Goal: Task Accomplishment & Management: Complete application form

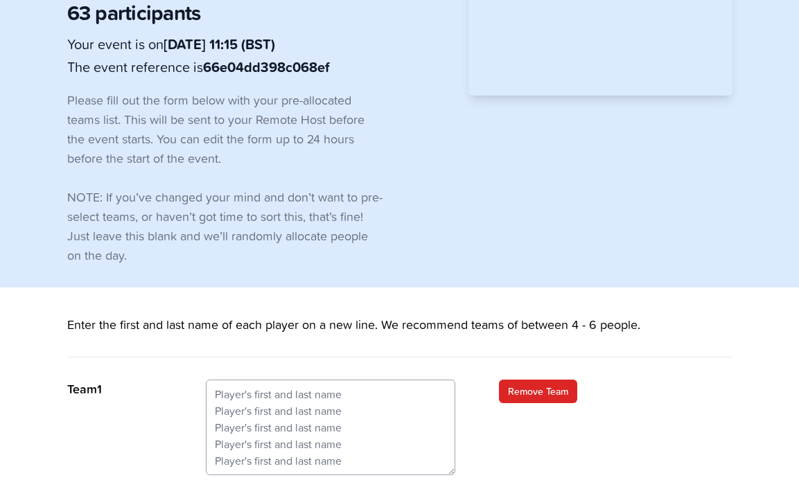
scroll to position [288, 0]
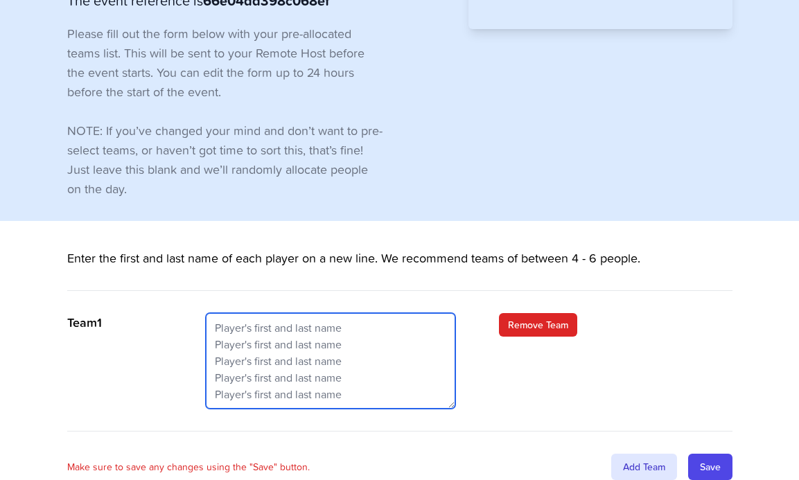
click at [276, 313] on textarea at bounding box center [330, 361] width 249 height 96
drag, startPoint x: 209, startPoint y: 259, endPoint x: 351, endPoint y: 263, distance: 141.4
click at [351, 313] on textarea at bounding box center [330, 361] width 249 height 96
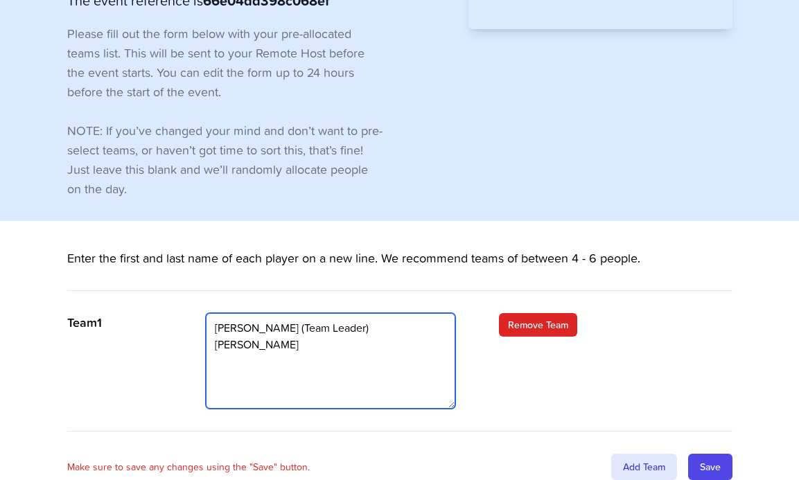
click at [277, 313] on textarea "[PERSON_NAME] (Team Leader) [PERSON_NAME]" at bounding box center [330, 361] width 249 height 96
click at [304, 313] on textarea "[PERSON_NAME] (Team Leader) [PERSON_NAME]" at bounding box center [330, 361] width 249 height 96
drag, startPoint x: 268, startPoint y: 276, endPoint x: 224, endPoint y: 306, distance: 53.4
click at [221, 313] on textarea "[PERSON_NAME] (Team Leader) [PERSON_NAME]" at bounding box center [330, 361] width 249 height 96
drag, startPoint x: 270, startPoint y: 276, endPoint x: 283, endPoint y: 276, distance: 13.2
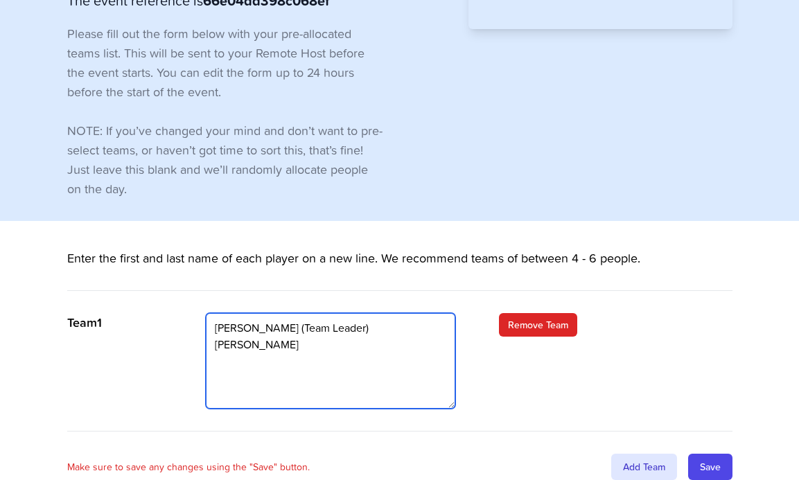
click at [283, 313] on textarea "[PERSON_NAME] (Team Leader) [PERSON_NAME]" at bounding box center [330, 361] width 249 height 96
click at [306, 313] on textarea "[PERSON_NAME] (Team Leader) [PERSON_NAME]" at bounding box center [330, 361] width 249 height 96
click at [295, 313] on textarea "[PERSON_NAME] (Team Leader) [PERSON_NAME] [PERSON_NAME] [PERSON_NAME]" at bounding box center [330, 361] width 249 height 96
type textarea "[PERSON_NAME] (Team Leader) [PERSON_NAME] [PERSON_NAME] [PERSON_NAME] [PERSON_N…"
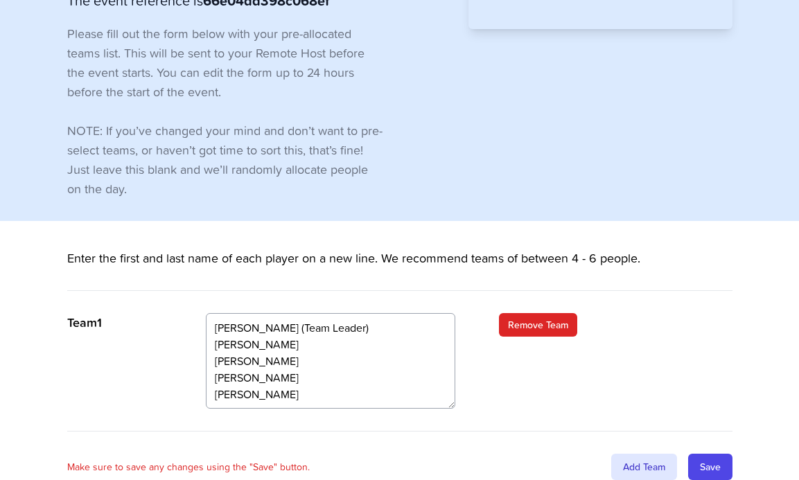
click at [522, 353] on div "Team 1 [PERSON_NAME] (Team Leader) [PERSON_NAME] [PERSON_NAME] [PERSON_NAME] [P…" at bounding box center [399, 372] width 665 height 118
click at [631, 454] on div "Add Team" at bounding box center [644, 467] width 66 height 26
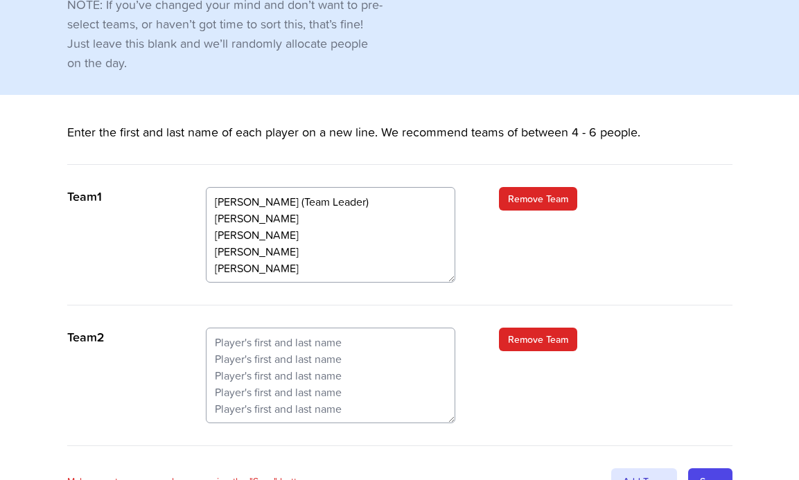
scroll to position [426, 0]
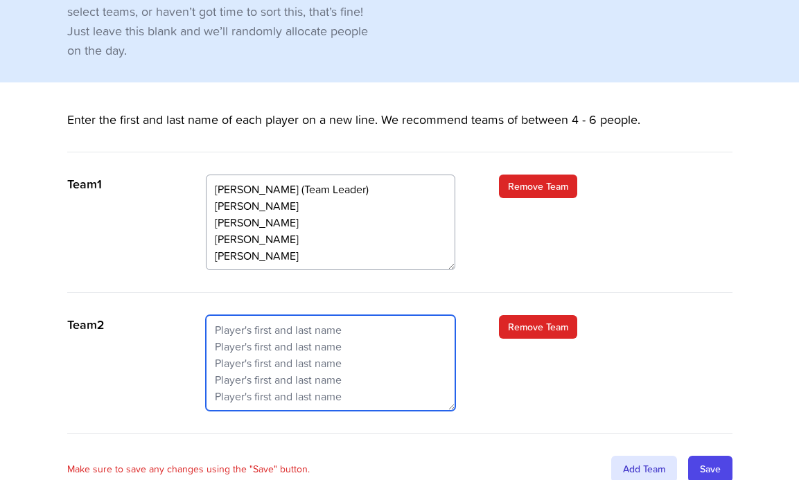
click at [253, 315] on textarea at bounding box center [330, 363] width 249 height 96
drag, startPoint x: 217, startPoint y: 262, endPoint x: 368, endPoint y: 260, distance: 151.0
click at [368, 315] on textarea at bounding box center [330, 363] width 249 height 96
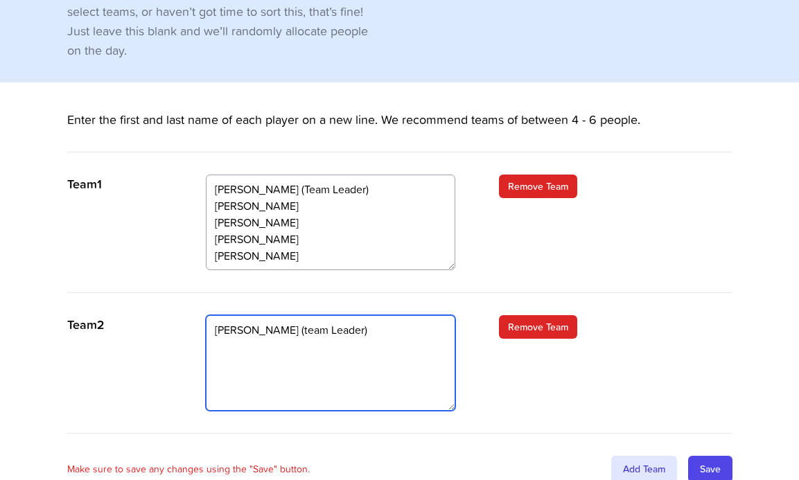
click at [274, 315] on textarea "[PERSON_NAME] (team Leader)" at bounding box center [330, 363] width 249 height 96
click at [362, 315] on textarea "[PERSON_NAME] (Team Leader)" at bounding box center [330, 363] width 249 height 96
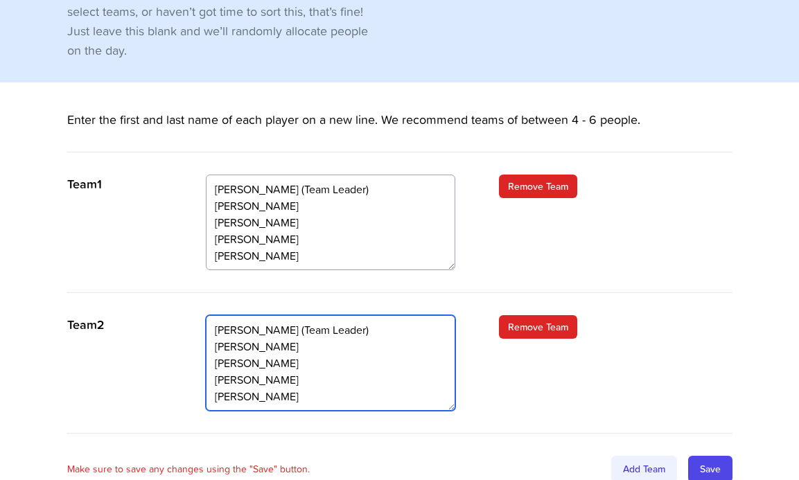
type textarea "[PERSON_NAME] (Team Leader) [PERSON_NAME] [PERSON_NAME] [PERSON_NAME] [PERSON_N…"
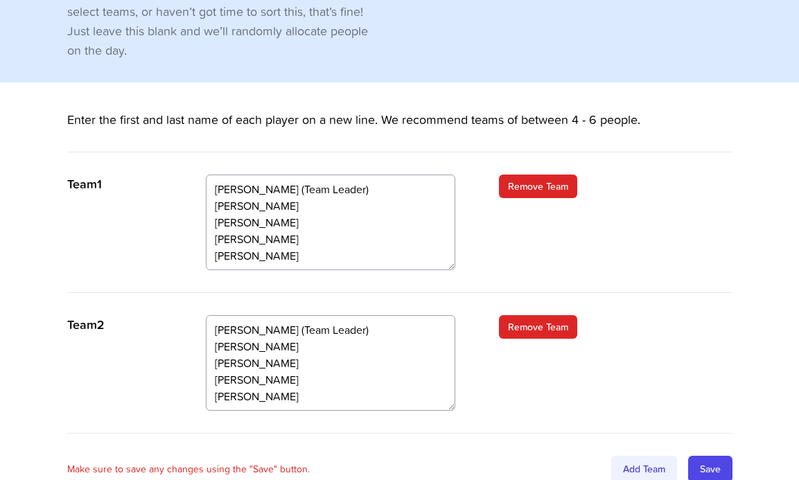
click at [626, 456] on div "Add Team" at bounding box center [644, 469] width 66 height 26
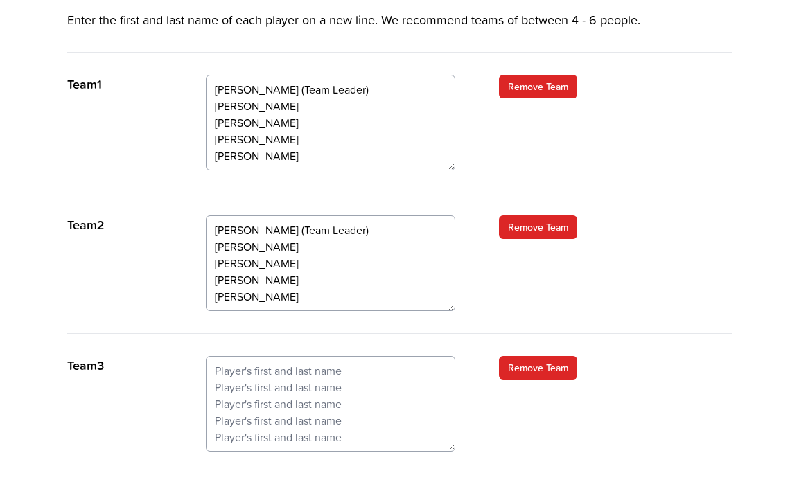
scroll to position [569, 0]
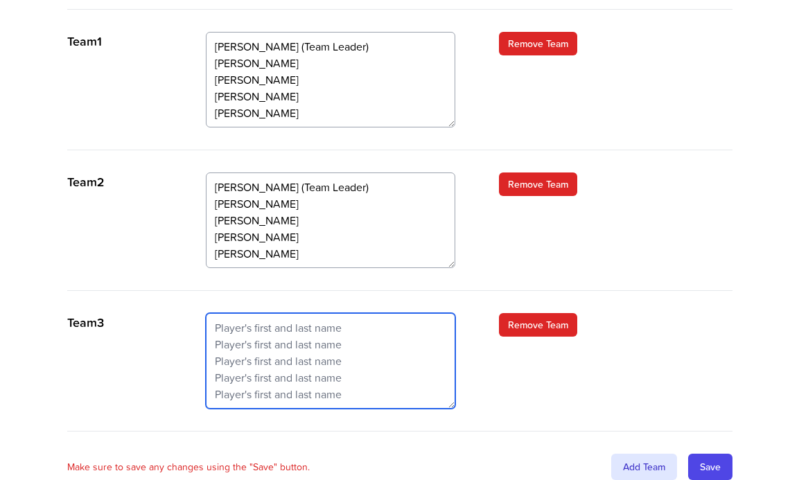
click at [225, 313] on textarea at bounding box center [330, 361] width 249 height 96
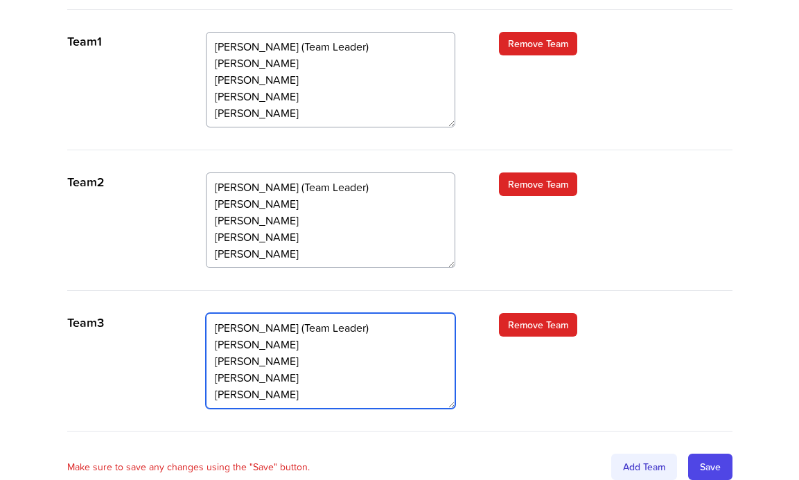
type textarea "[PERSON_NAME] (Team Leader) [PERSON_NAME] [PERSON_NAME] [PERSON_NAME] [PERSON_N…"
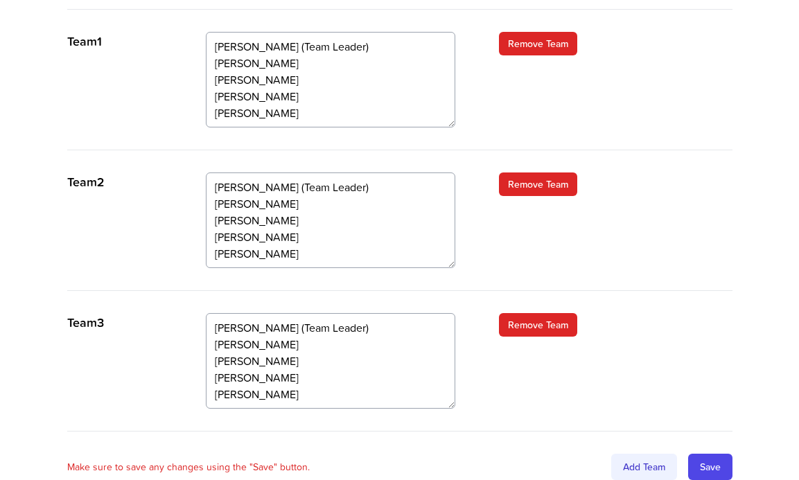
click at [642, 454] on div "Add Team" at bounding box center [644, 467] width 66 height 26
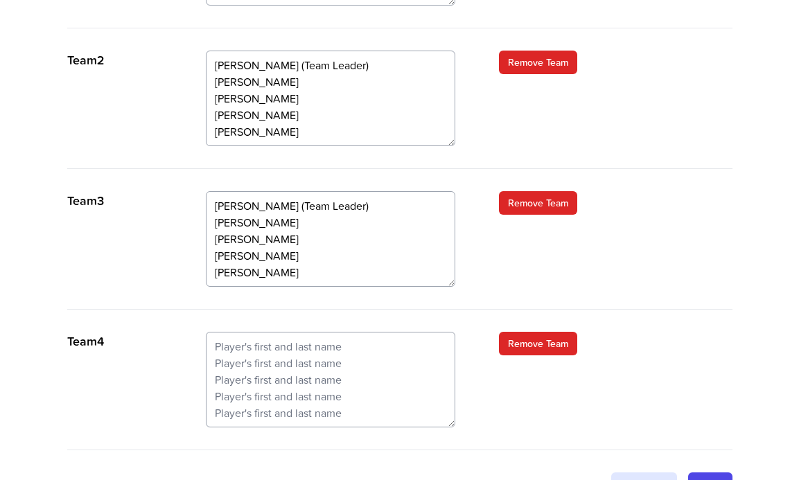
scroll to position [707, 0]
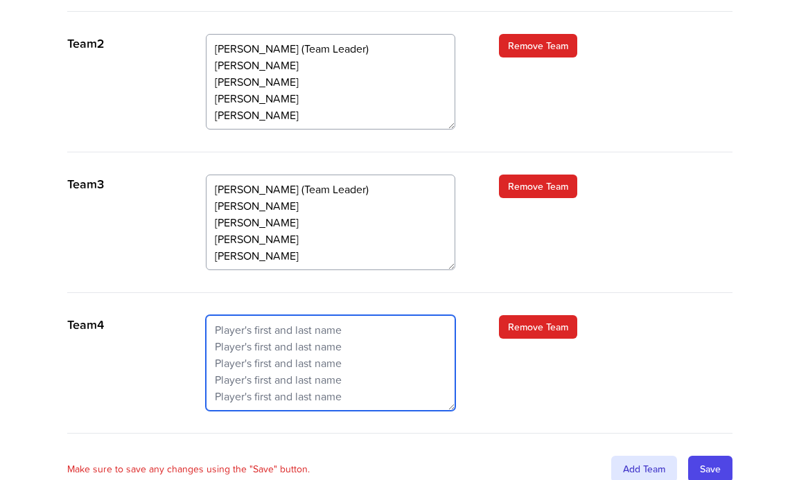
click at [223, 315] on textarea at bounding box center [330, 363] width 249 height 96
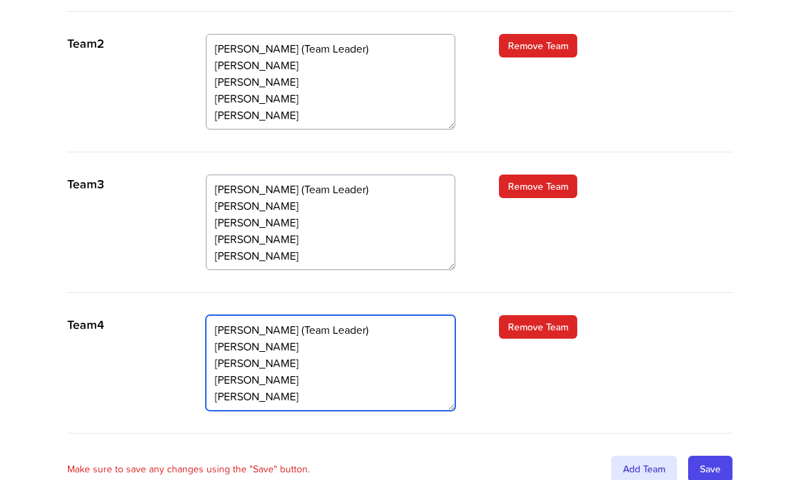
scroll to position [10, 0]
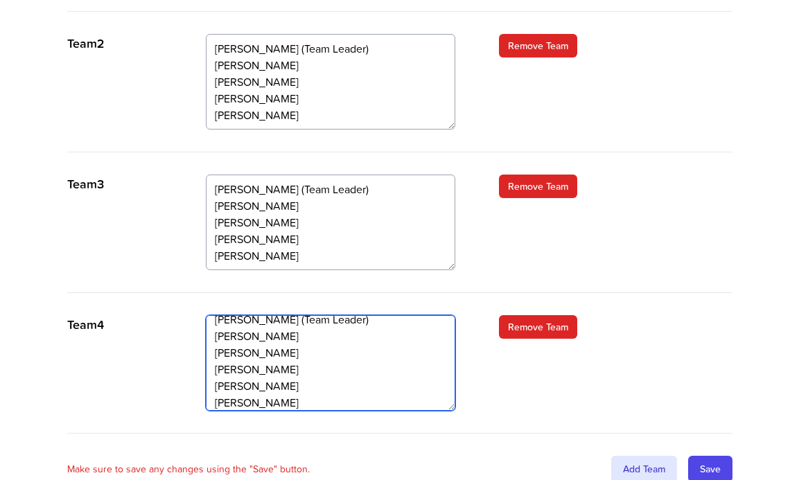
click at [326, 319] on textarea "[PERSON_NAME] (Team Leader) [PERSON_NAME] [PERSON_NAME] [PERSON_NAME] [PERSON_N…" at bounding box center [330, 363] width 249 height 96
type textarea "[PERSON_NAME] (Team Leader) [PERSON_NAME] [PERSON_NAME] [PERSON_NAME] [PERSON_N…"
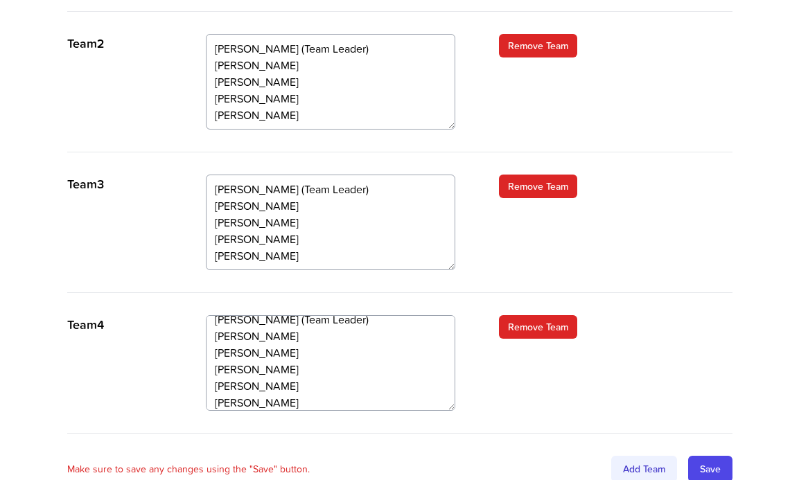
click at [626, 456] on div "Add Team" at bounding box center [644, 469] width 66 height 26
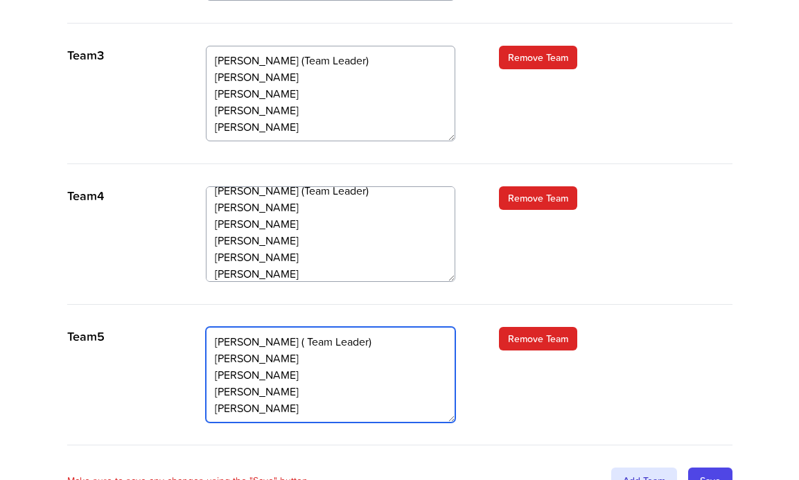
scroll to position [850, 0]
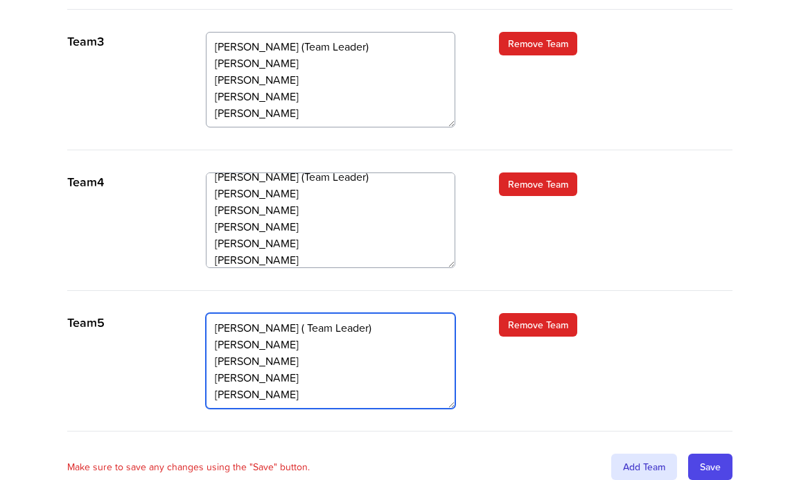
click at [292, 333] on textarea "[PERSON_NAME] ( Team Leader) [PERSON_NAME] [PERSON_NAME] [PERSON_NAME] [PERSON_…" at bounding box center [330, 361] width 249 height 96
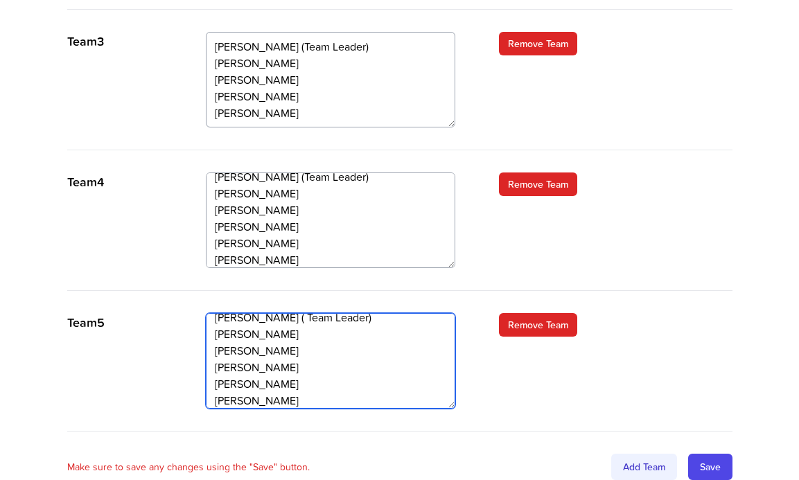
type textarea "[PERSON_NAME] ( Team Leader) [PERSON_NAME] [PERSON_NAME] [PERSON_NAME] [PERSON_…"
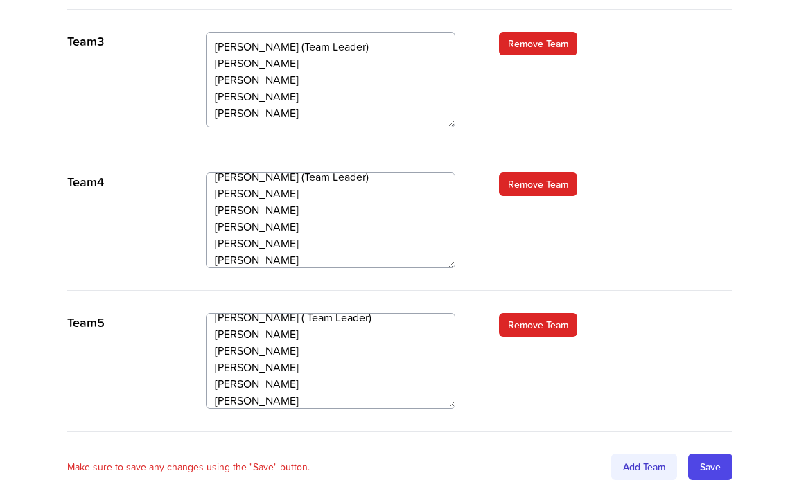
click at [619, 454] on div "Add Team" at bounding box center [644, 467] width 66 height 26
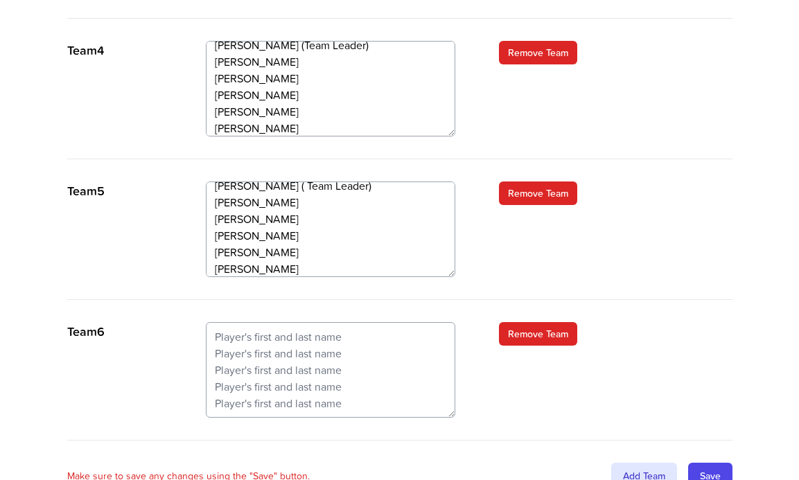
scroll to position [991, 0]
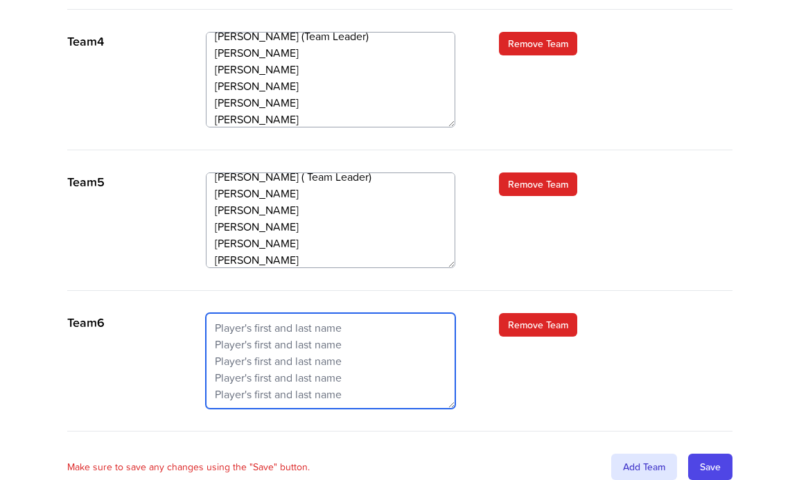
click at [219, 313] on textarea at bounding box center [330, 361] width 249 height 96
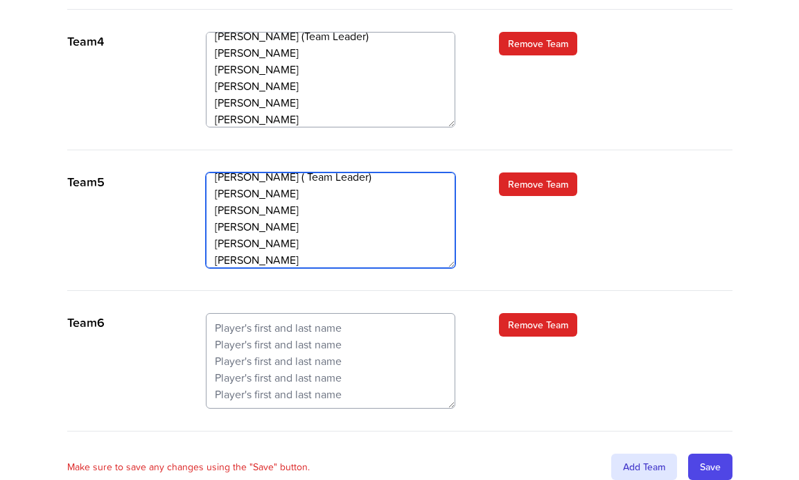
scroll to position [0, 0]
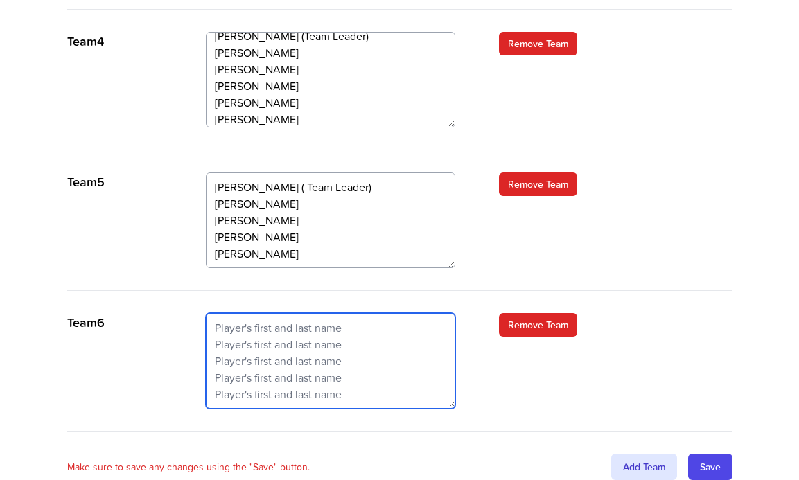
click at [222, 313] on textarea at bounding box center [330, 361] width 249 height 96
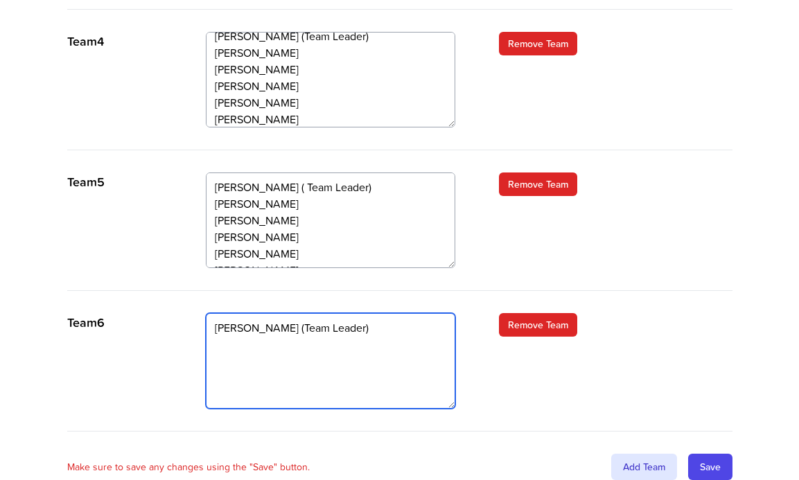
click at [345, 313] on textarea "[PERSON_NAME] (Team Leader)" at bounding box center [330, 361] width 249 height 96
click at [237, 313] on textarea "[PERSON_NAME] (Team Leader) [PERSON_NAME]" at bounding box center [330, 361] width 249 height 96
click at [330, 315] on textarea "[PERSON_NAME] (Team Leader) [PERSON_NAME] [PERSON_NAME] [PERSON_NAME]" at bounding box center [330, 361] width 249 height 96
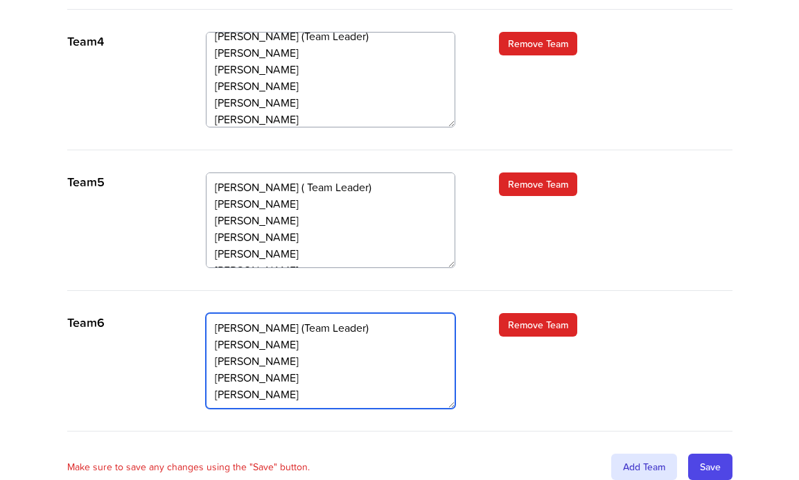
scroll to position [10, 0]
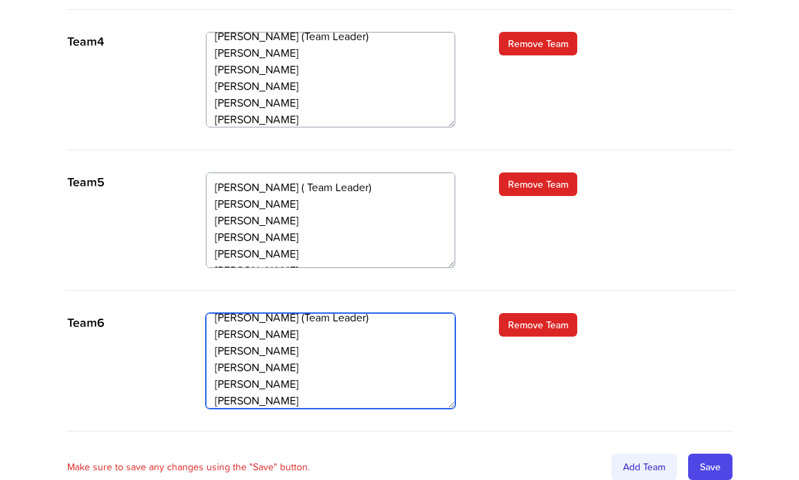
type textarea "[PERSON_NAME] (Team Leader) [PERSON_NAME] [PERSON_NAME] [PERSON_NAME] [PERSON_N…"
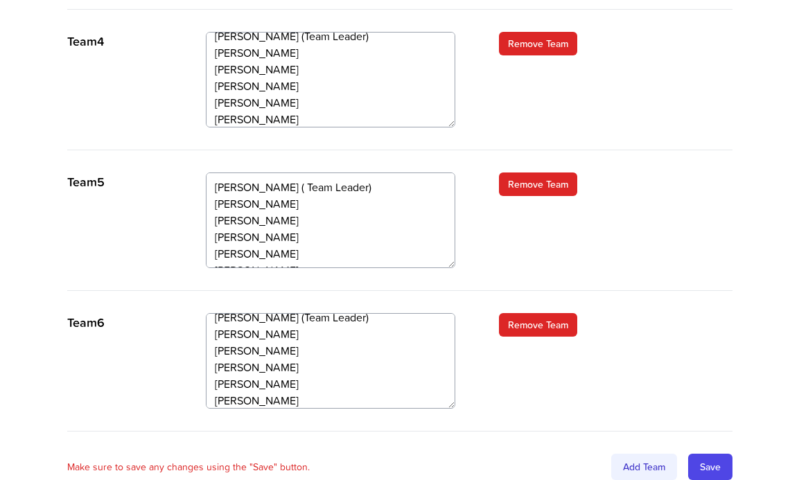
click at [649, 454] on div "Add Team" at bounding box center [644, 467] width 66 height 26
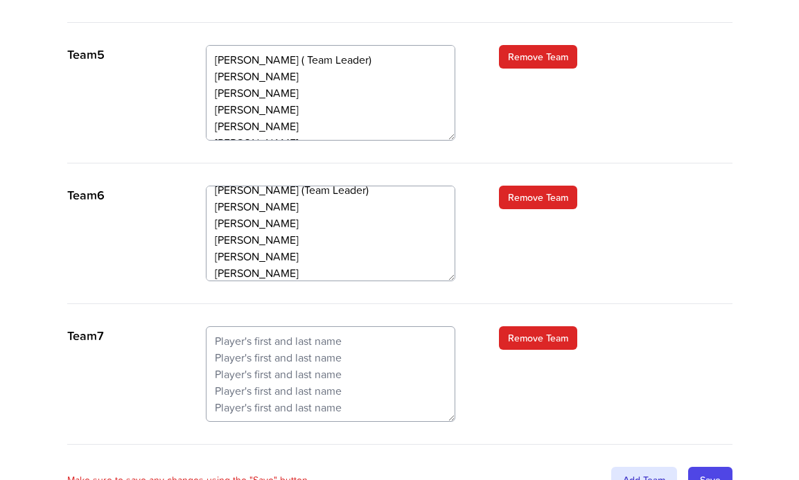
scroll to position [1129, 0]
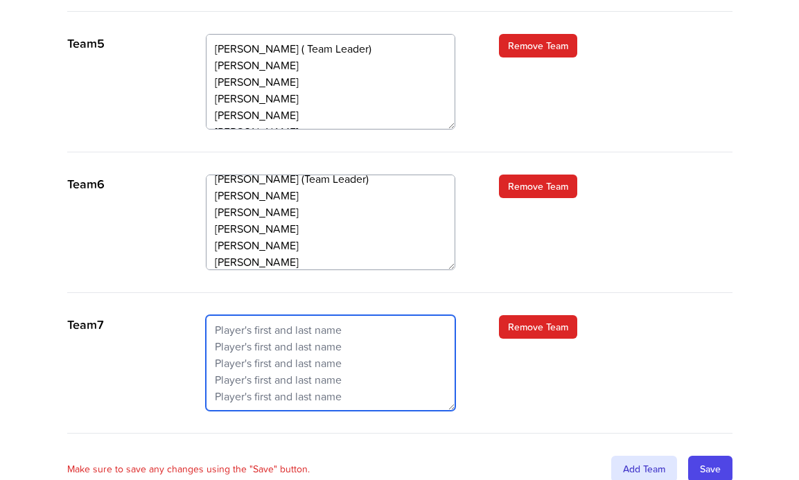
click at [219, 315] on textarea at bounding box center [330, 363] width 249 height 96
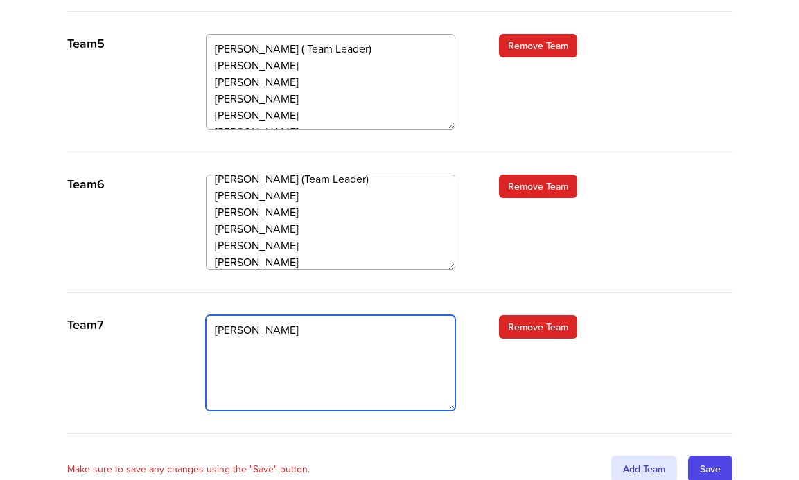
click at [292, 315] on textarea "[PERSON_NAME]" at bounding box center [330, 363] width 249 height 96
click at [289, 315] on textarea "[PERSON_NAME] Team Leader)" at bounding box center [330, 363] width 249 height 96
click at [227, 315] on textarea "[PERSON_NAME] (Team Leader)" at bounding box center [330, 363] width 249 height 96
click at [230, 323] on textarea "[PERSON_NAME] (Team Leader) [PERSON_NAME] [PERSON_NAME]" at bounding box center [330, 363] width 249 height 96
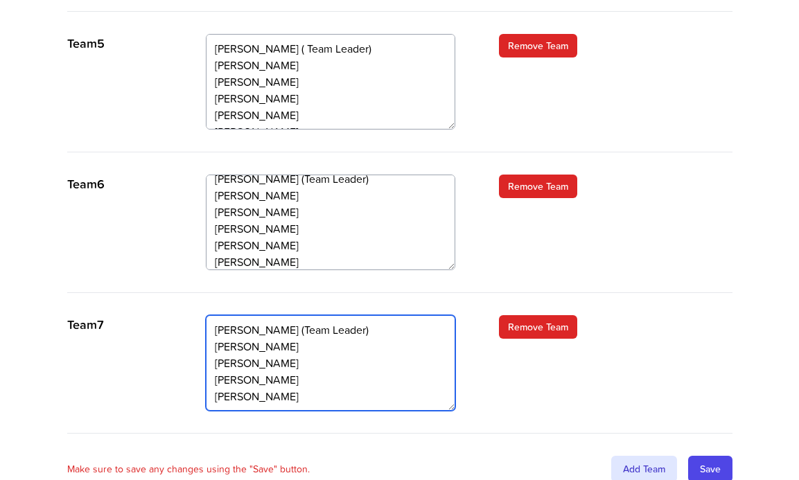
scroll to position [10, 0]
click at [288, 324] on textarea "[PERSON_NAME] (Team Leader) [PERSON_NAME] [PERSON_NAME] [PERSON_NAME] [PERSON_N…" at bounding box center [330, 363] width 249 height 96
click at [300, 340] on textarea "[PERSON_NAME] (Team Leader) [PERSON_NAME] [PERSON_NAME] [PERSON_NAME] [PERSON_N…" at bounding box center [330, 363] width 249 height 96
click at [288, 325] on textarea "[PERSON_NAME] (Team Leader) [PERSON_NAME] [PERSON_NAME] [PERSON_NAME] [PERSON_N…" at bounding box center [330, 363] width 249 height 96
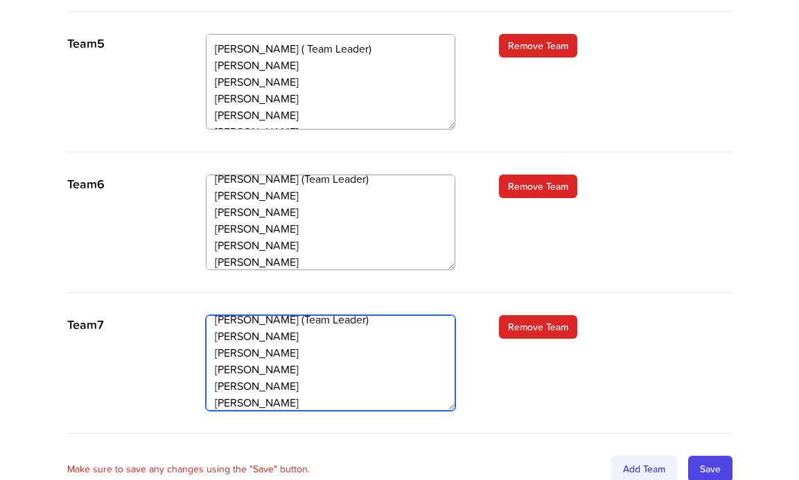
type textarea "[PERSON_NAME] (Team Leader) [PERSON_NAME] [PERSON_NAME] [PERSON_NAME] [PERSON_N…"
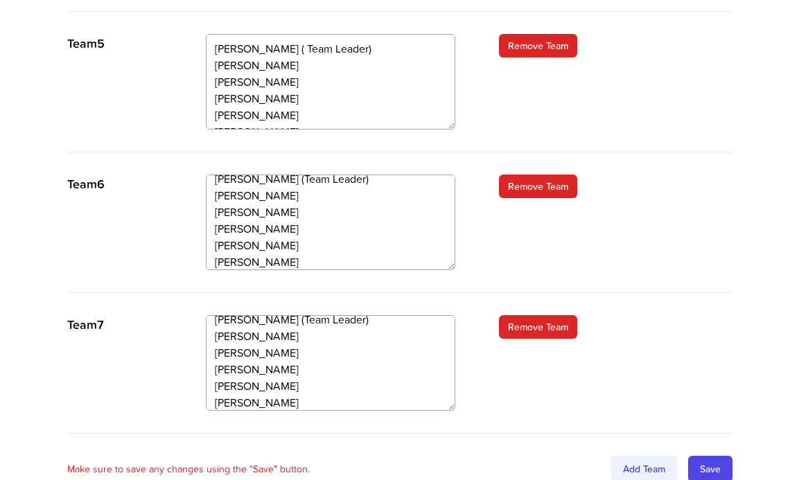
click at [657, 456] on div "Add Team" at bounding box center [644, 469] width 66 height 26
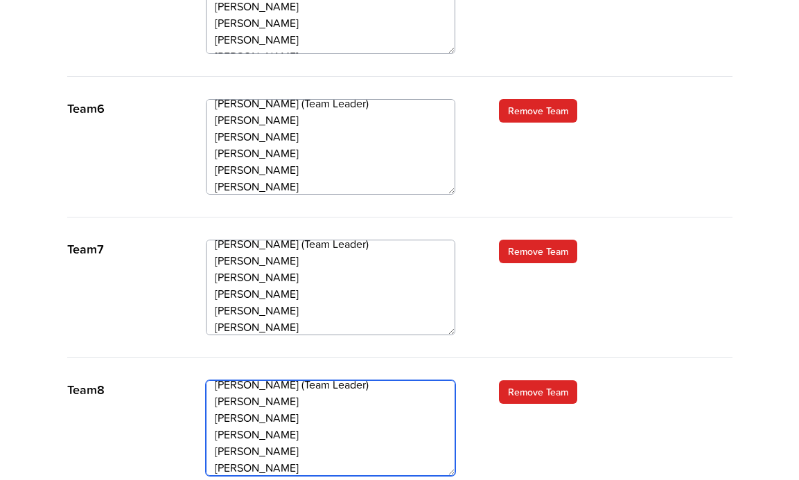
scroll to position [1272, 0]
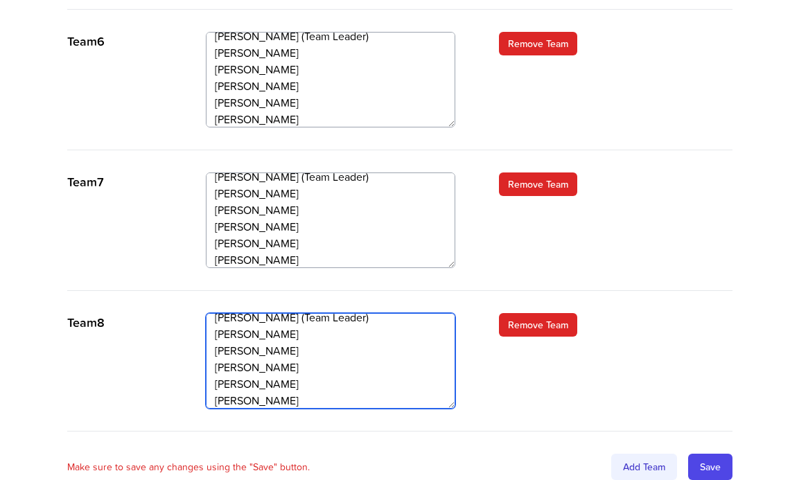
type textarea "[PERSON_NAME] (Team Leader) [PERSON_NAME] [PERSON_NAME] [PERSON_NAME] [PERSON_N…"
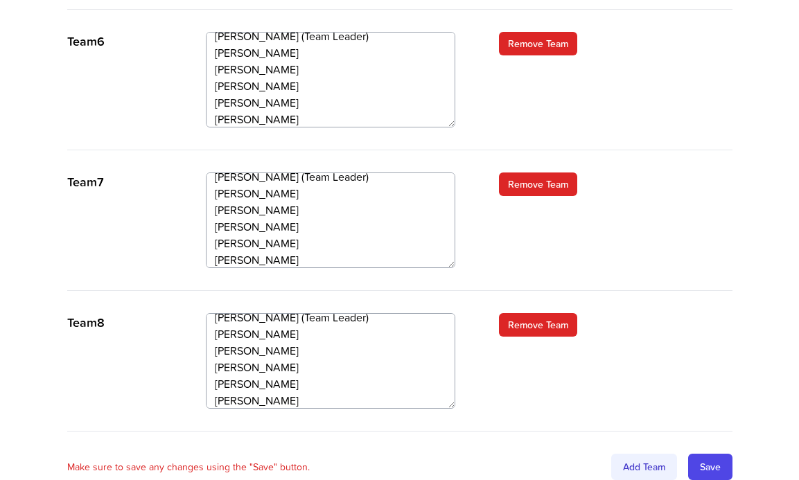
click at [641, 454] on div "Add Team" at bounding box center [644, 467] width 66 height 26
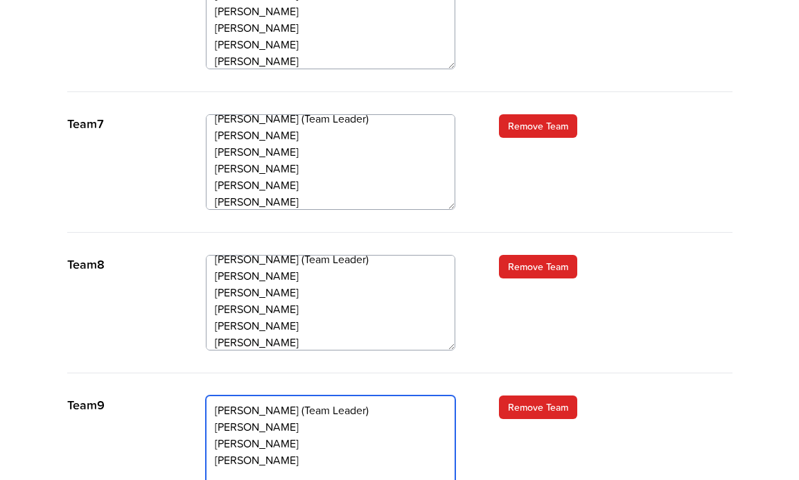
scroll to position [1413, 0]
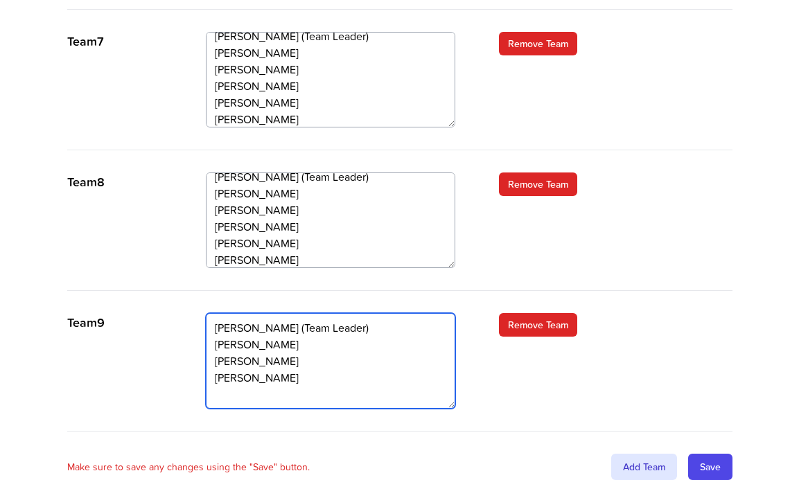
click at [295, 315] on textarea "[PERSON_NAME] (Team Leader) [PERSON_NAME] [PERSON_NAME] [PERSON_NAME]" at bounding box center [330, 361] width 249 height 96
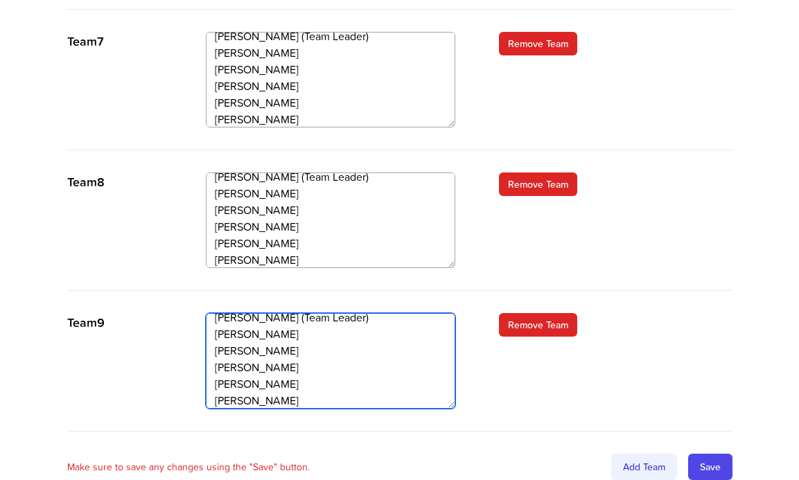
type textarea "[PERSON_NAME] (Team Leader) [PERSON_NAME] [PERSON_NAME] [PERSON_NAME] [PERSON_N…"
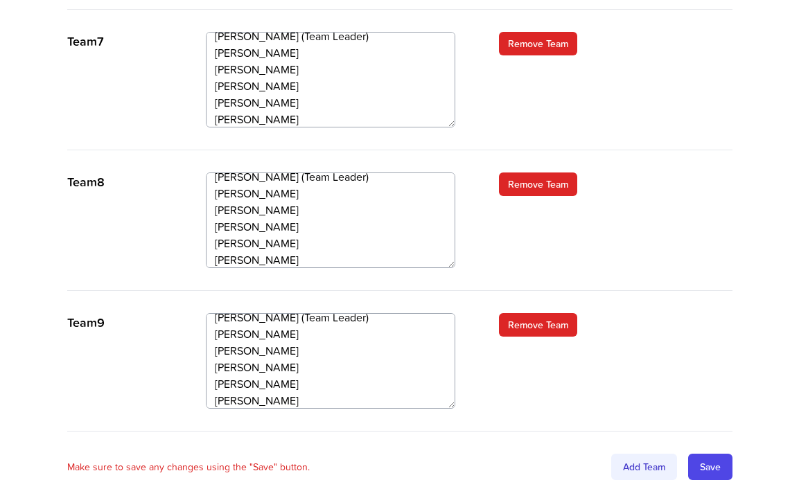
click at [630, 454] on div "Add Team" at bounding box center [644, 467] width 66 height 26
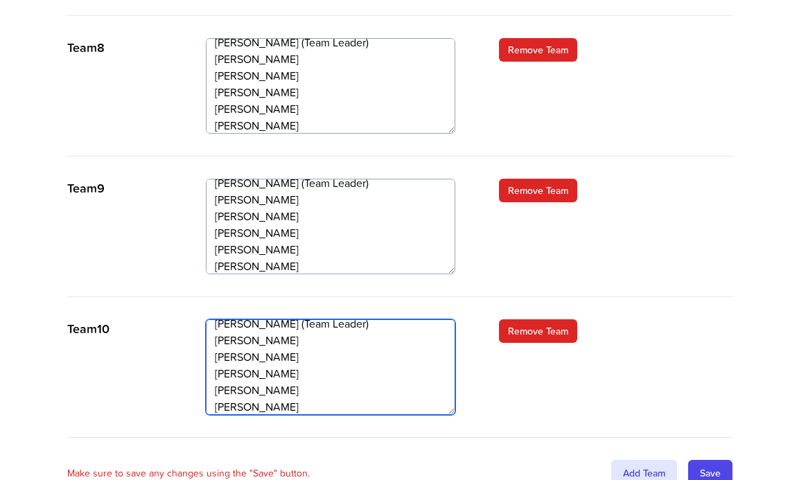
scroll to position [1553, 0]
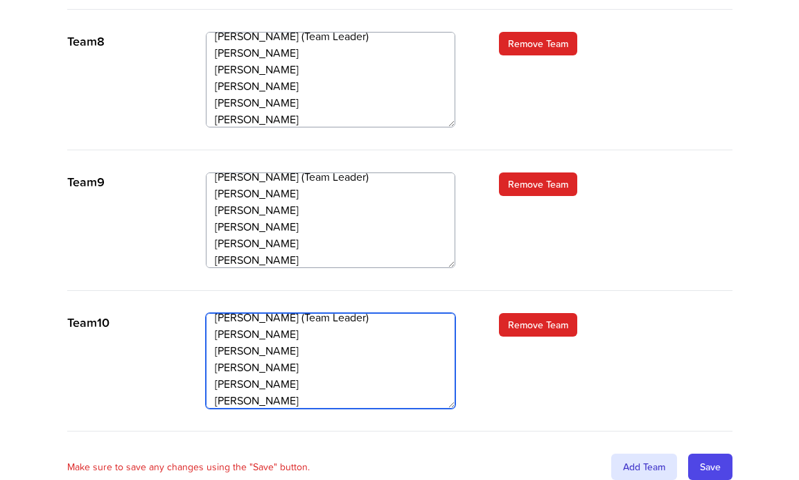
click at [222, 331] on textarea "[PERSON_NAME] (Team Leader) [PERSON_NAME] [PERSON_NAME] [PERSON_NAME] [PERSON_N…" at bounding box center [330, 361] width 249 height 96
type textarea "[PERSON_NAME] (Team Leader) [PERSON_NAME] [PERSON_NAME] [PERSON_NAME] [PERSON_N…"
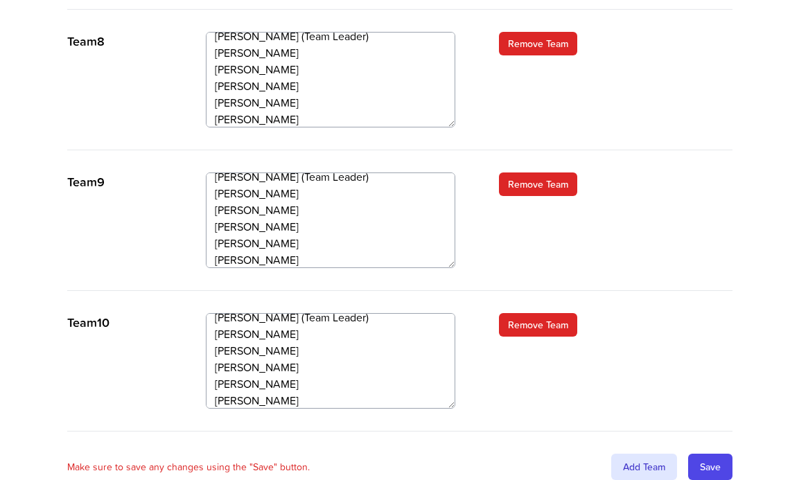
click at [688, 328] on div "Team 10 [PERSON_NAME] (Team Leader) [PERSON_NAME] [PERSON_NAME] [PERSON_NAME] […" at bounding box center [399, 372] width 665 height 118
click at [638, 454] on div "Add Team" at bounding box center [644, 467] width 66 height 26
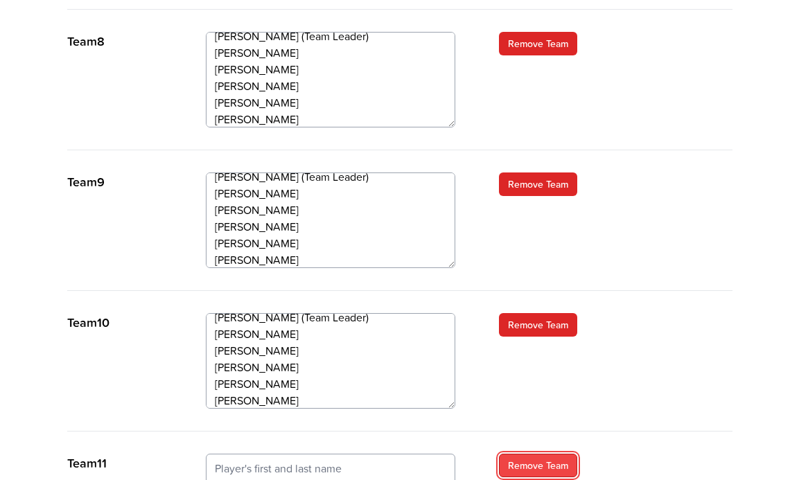
click at [565, 454] on link "Remove Team" at bounding box center [538, 466] width 78 height 24
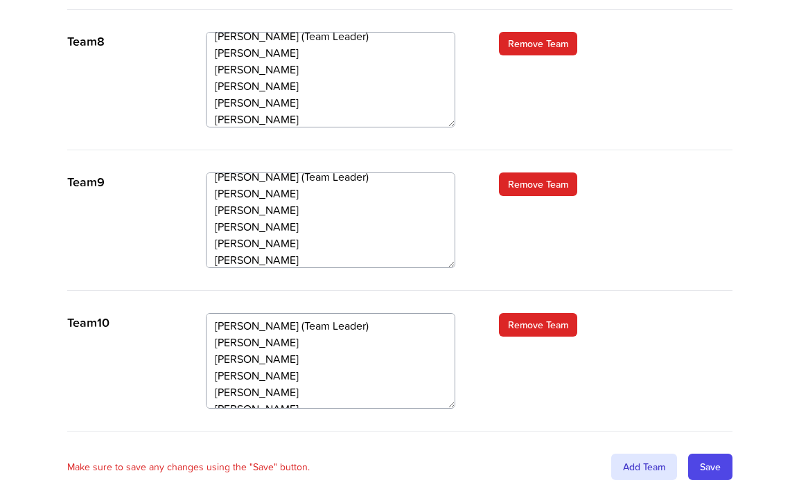
scroll to position [0, 0]
click at [713, 454] on input "Save" at bounding box center [710, 467] width 44 height 26
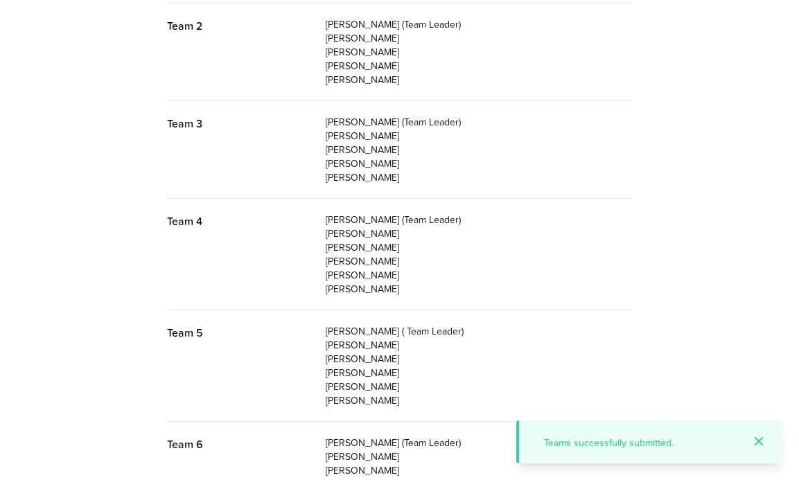
scroll to position [15, 0]
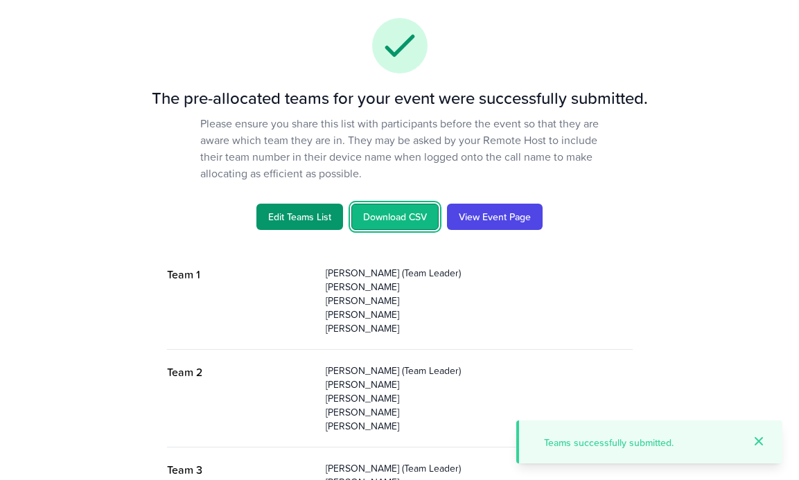
click at [396, 213] on link "Download CSV" at bounding box center [394, 217] width 87 height 26
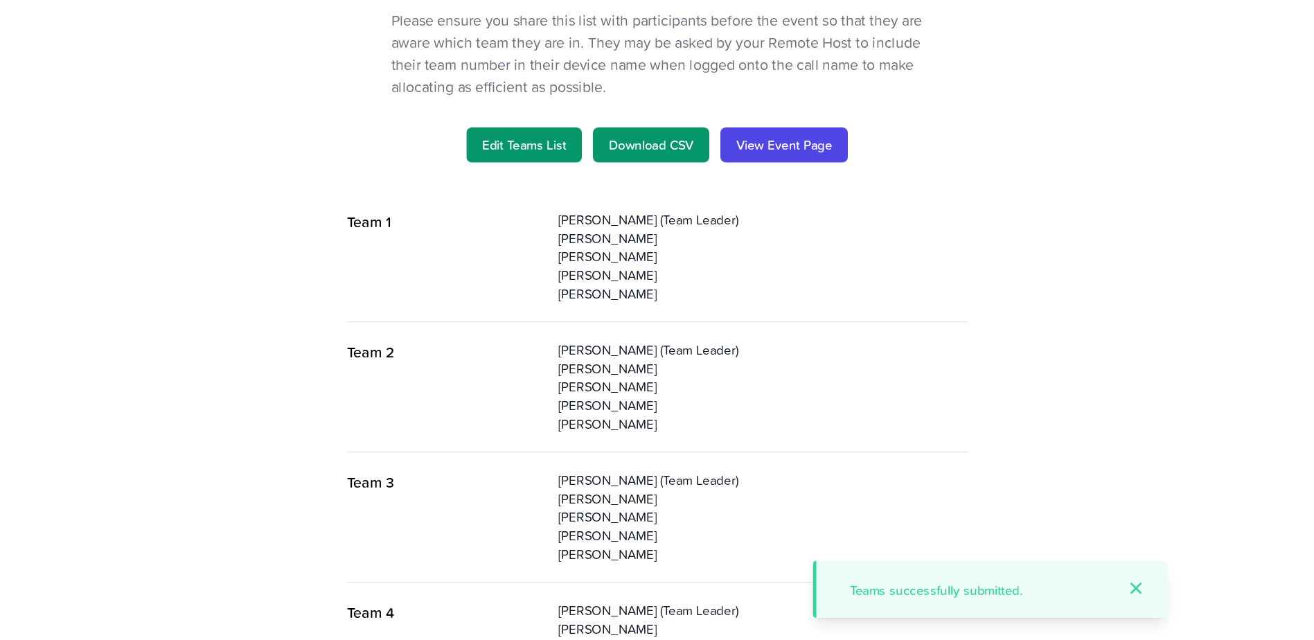
scroll to position [0, 0]
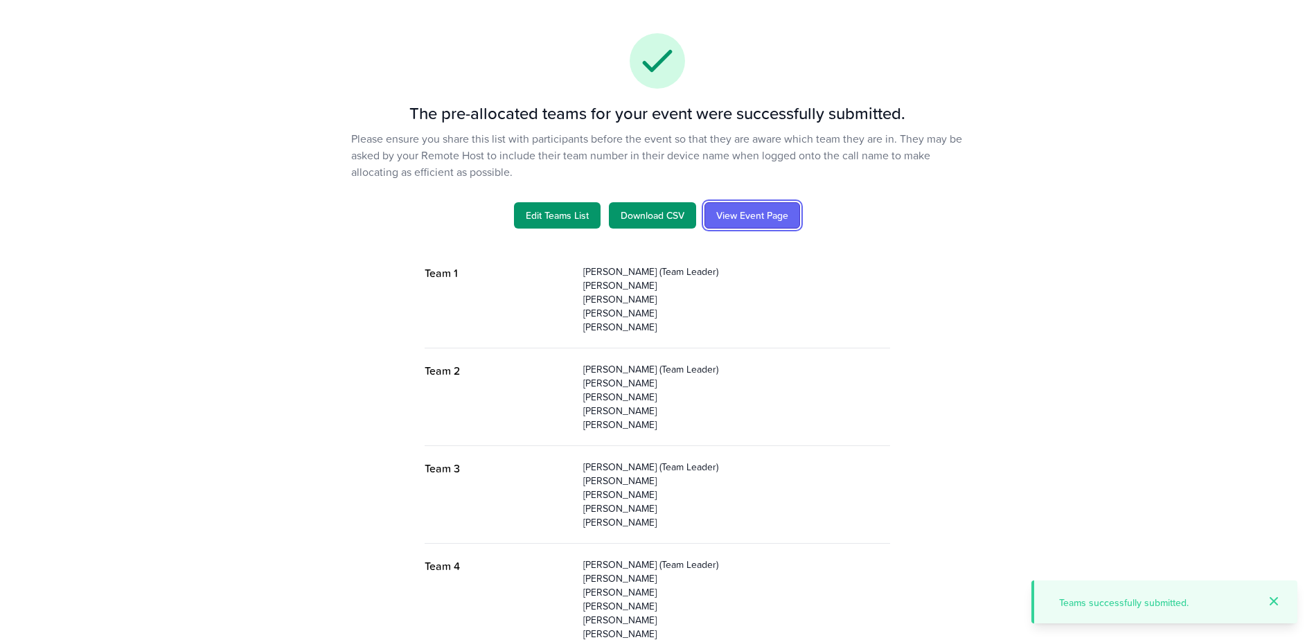
click at [760, 214] on link "View Event Page" at bounding box center [753, 215] width 96 height 26
